Goal: Find specific page/section: Find specific page/section

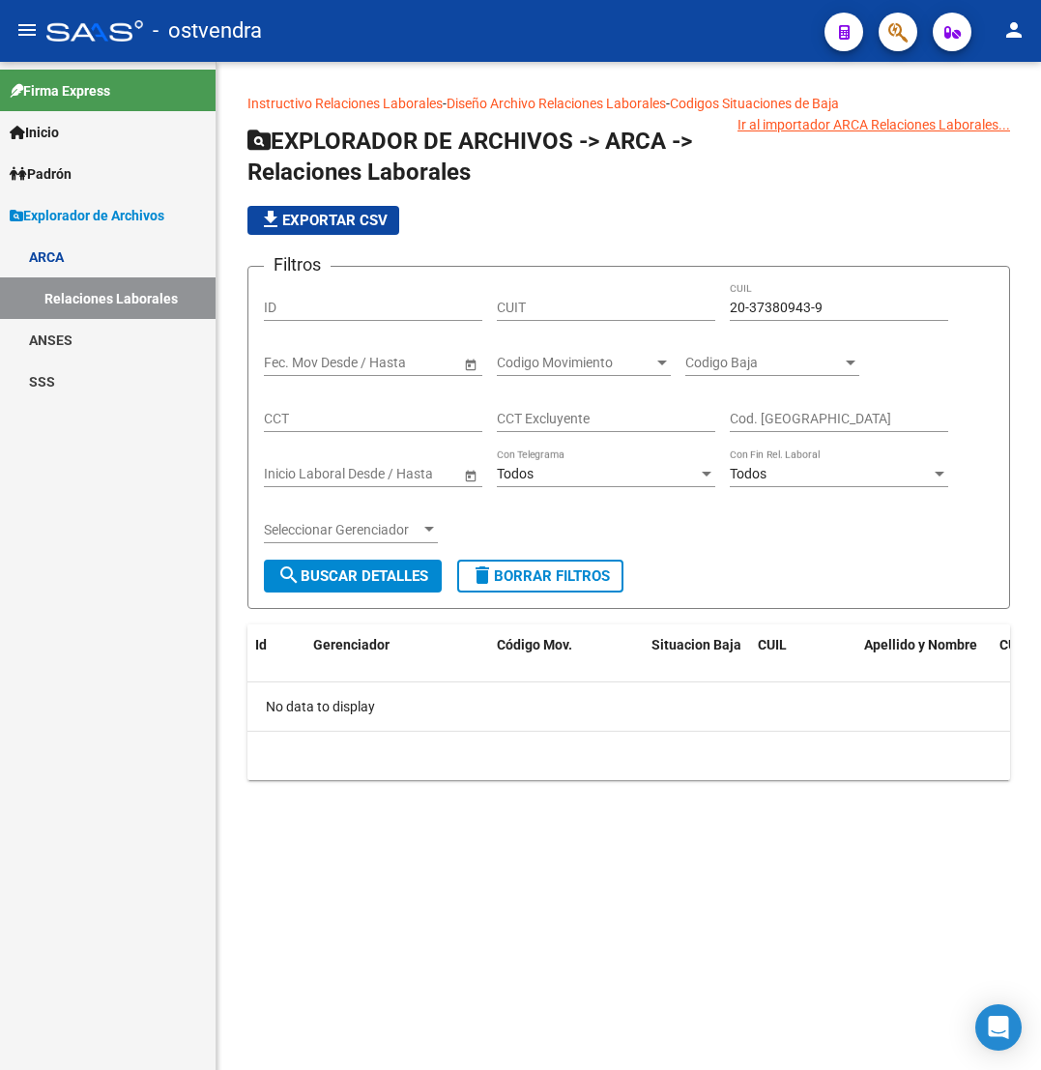
click at [87, 162] on link "Padrón" at bounding box center [108, 174] width 216 height 42
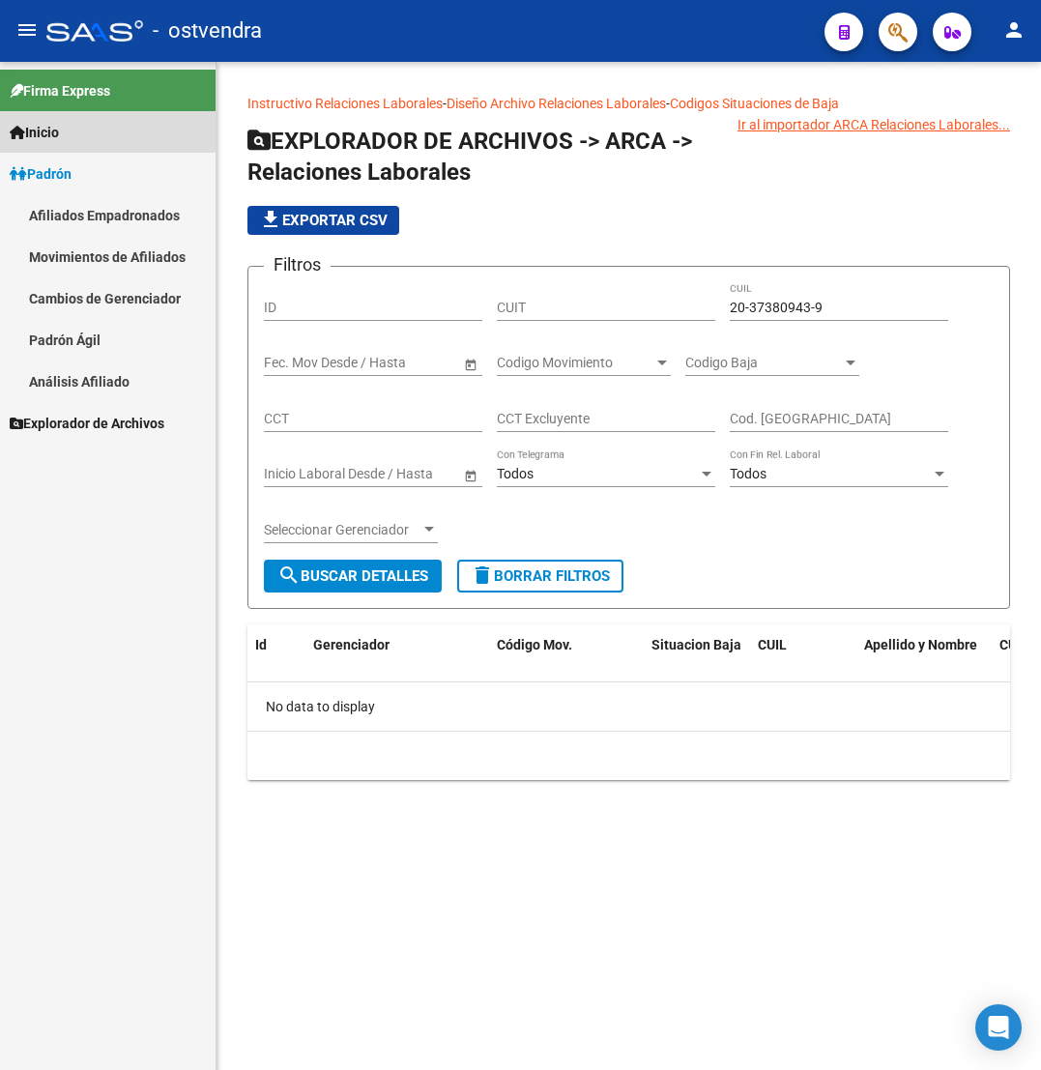
click at [94, 129] on link "Inicio" at bounding box center [108, 132] width 216 height 42
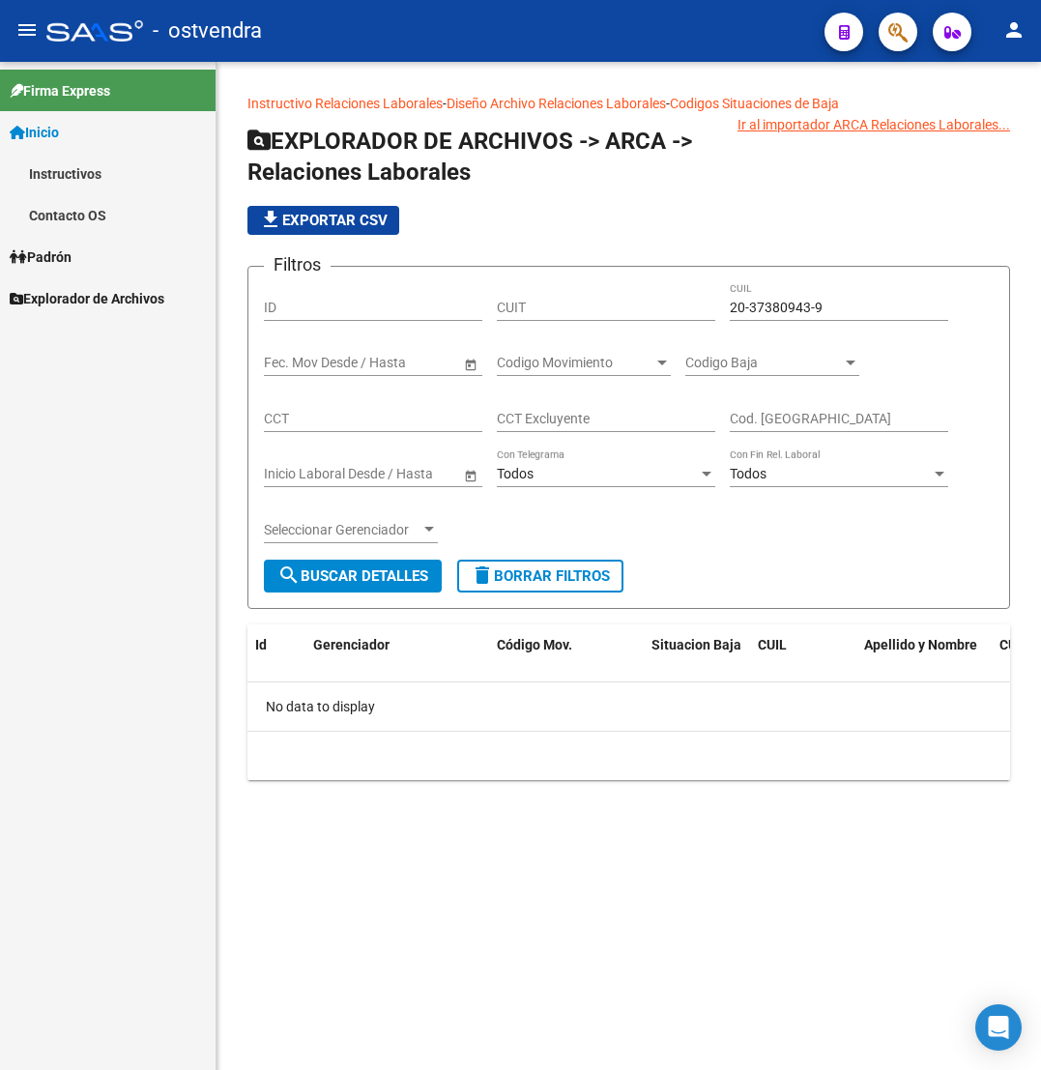
click at [99, 259] on link "Padrón" at bounding box center [108, 257] width 216 height 42
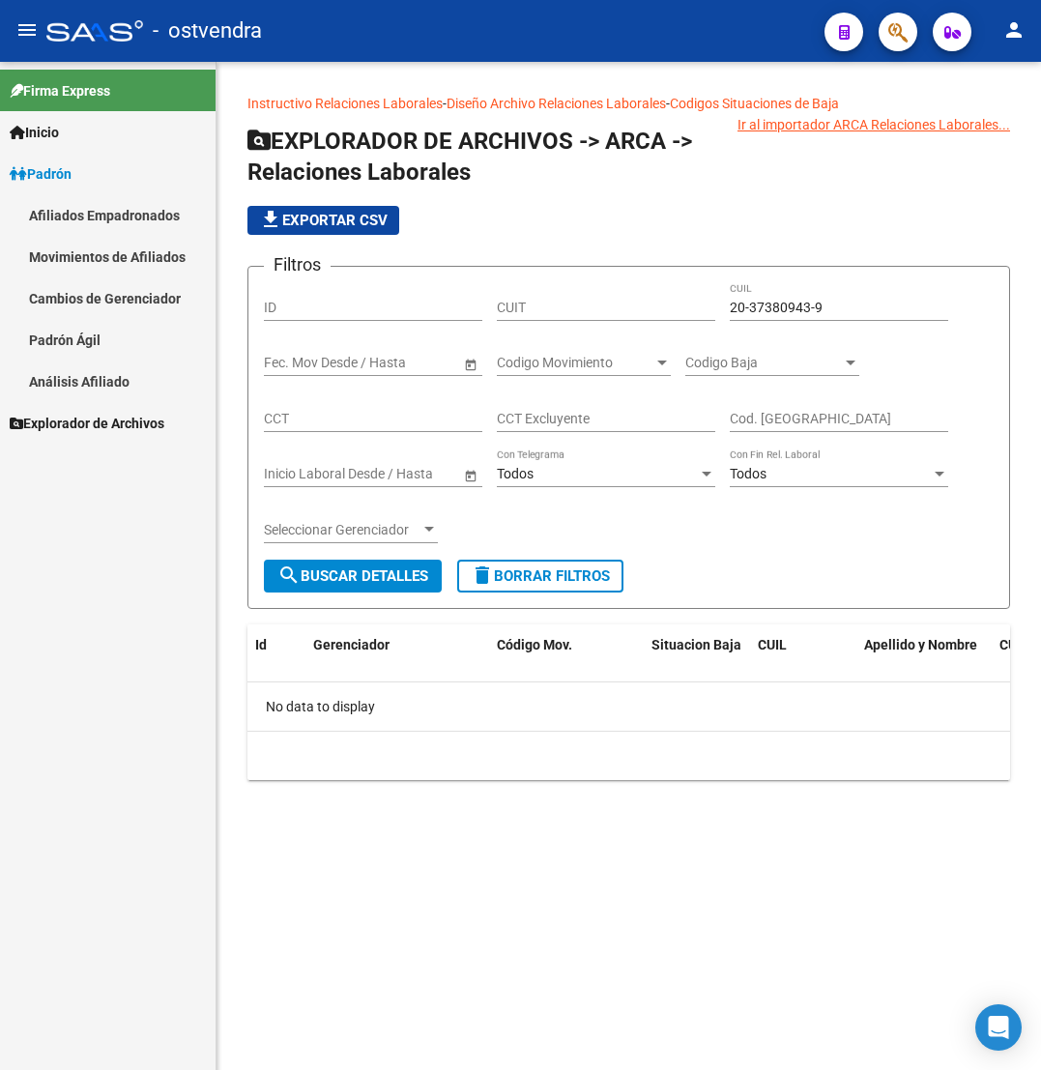
click at [116, 226] on link "Afiliados Empadronados" at bounding box center [108, 215] width 216 height 42
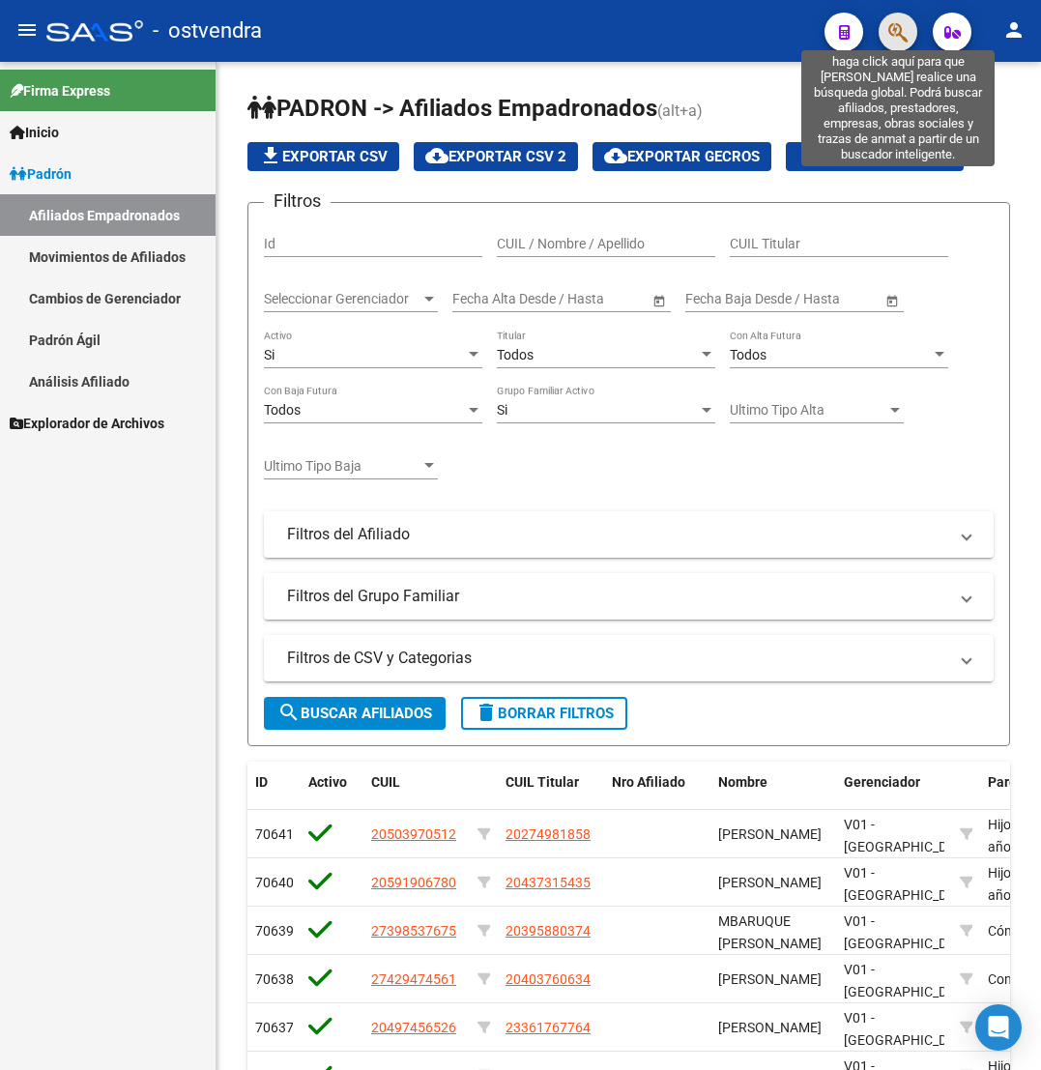
click at [894, 33] on icon "button" at bounding box center [897, 32] width 19 height 22
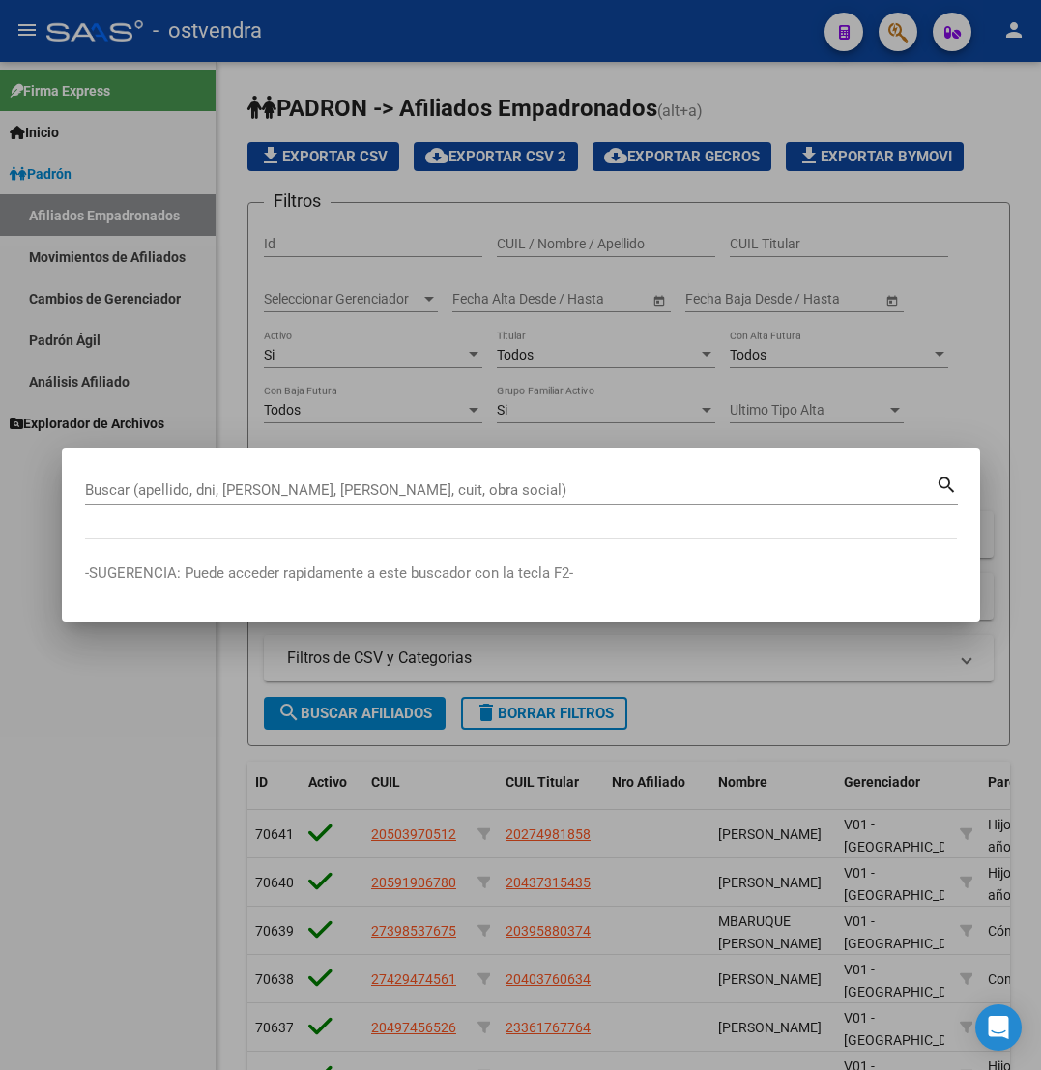
click at [502, 476] on div "Buscar (apellido, dni, [PERSON_NAME], [PERSON_NAME], cuit, obra social)" at bounding box center [510, 489] width 850 height 29
paste input "20437280"
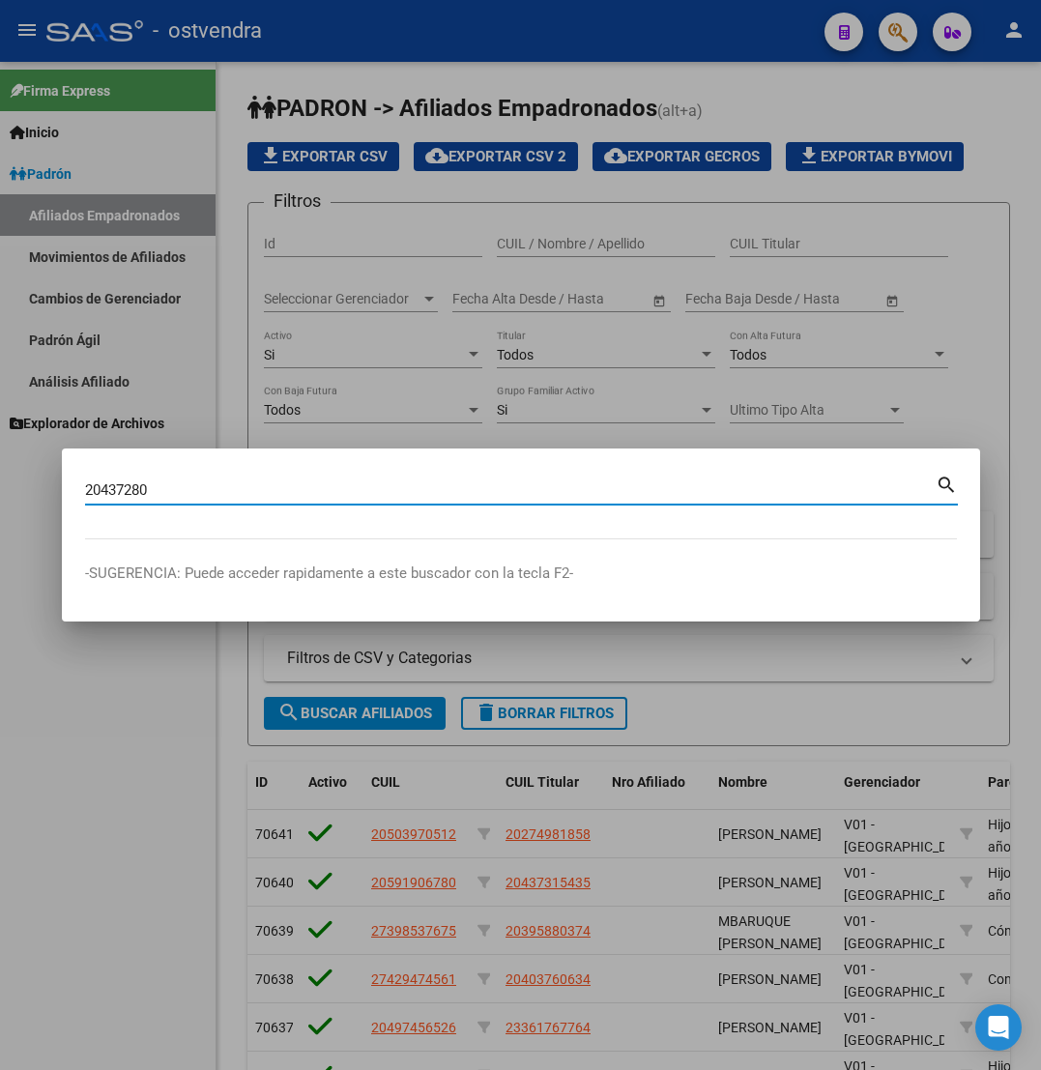
type input "20437280"
